Goal: Information Seeking & Learning: Compare options

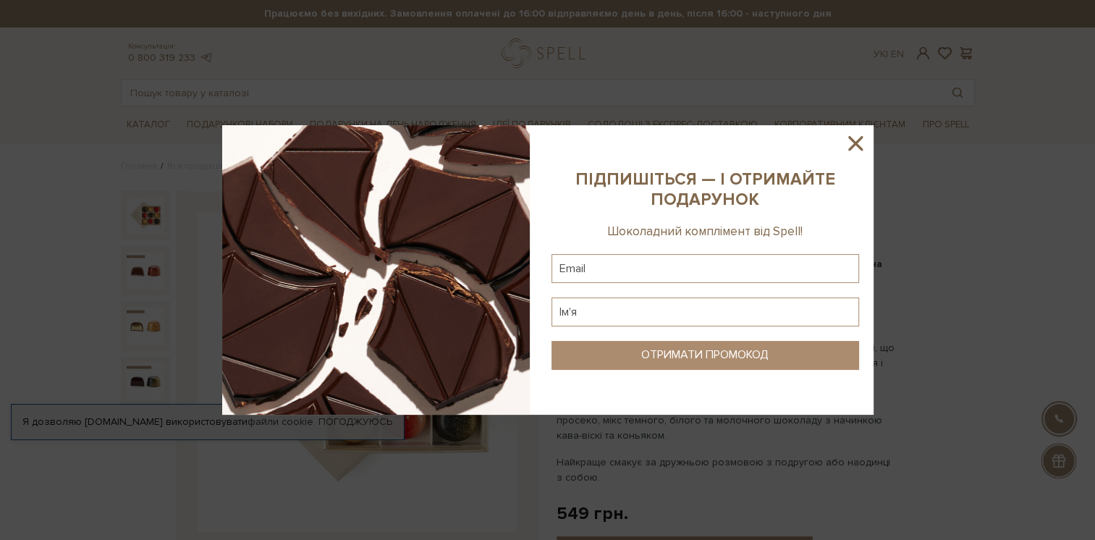
click at [864, 143] on icon at bounding box center [855, 143] width 25 height 25
